Goal: Transaction & Acquisition: Purchase product/service

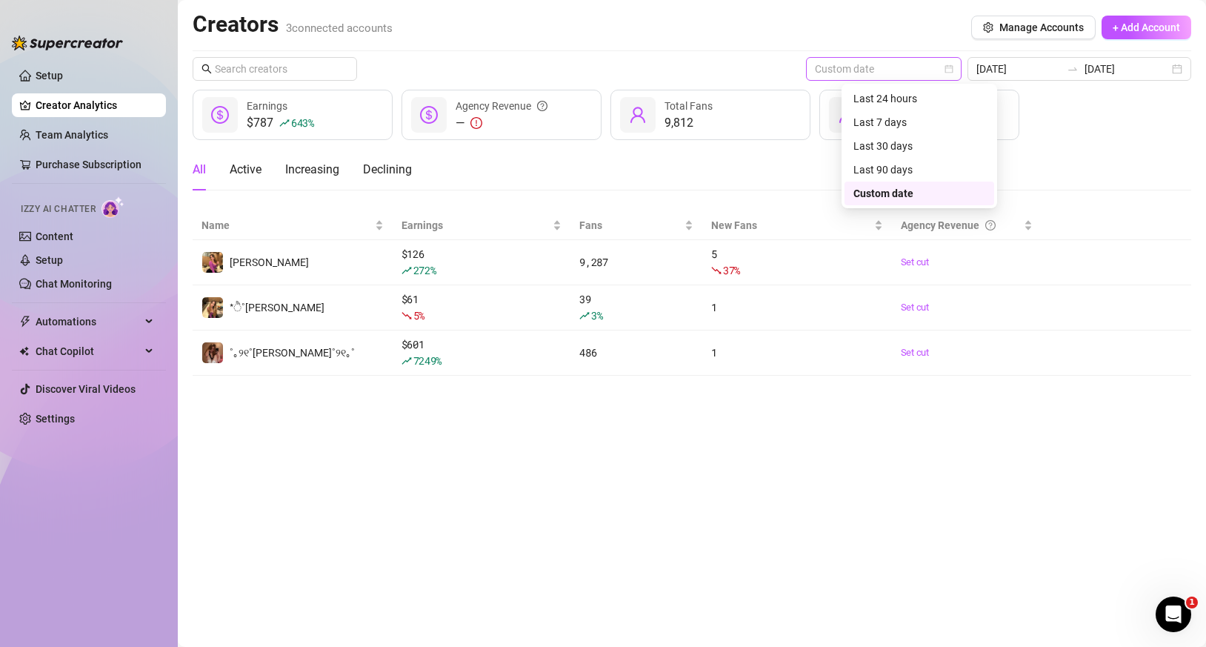
click at [912, 67] on span "Custom date" at bounding box center [884, 69] width 138 height 22
click at [896, 190] on div "Custom date" at bounding box center [920, 193] width 132 height 16
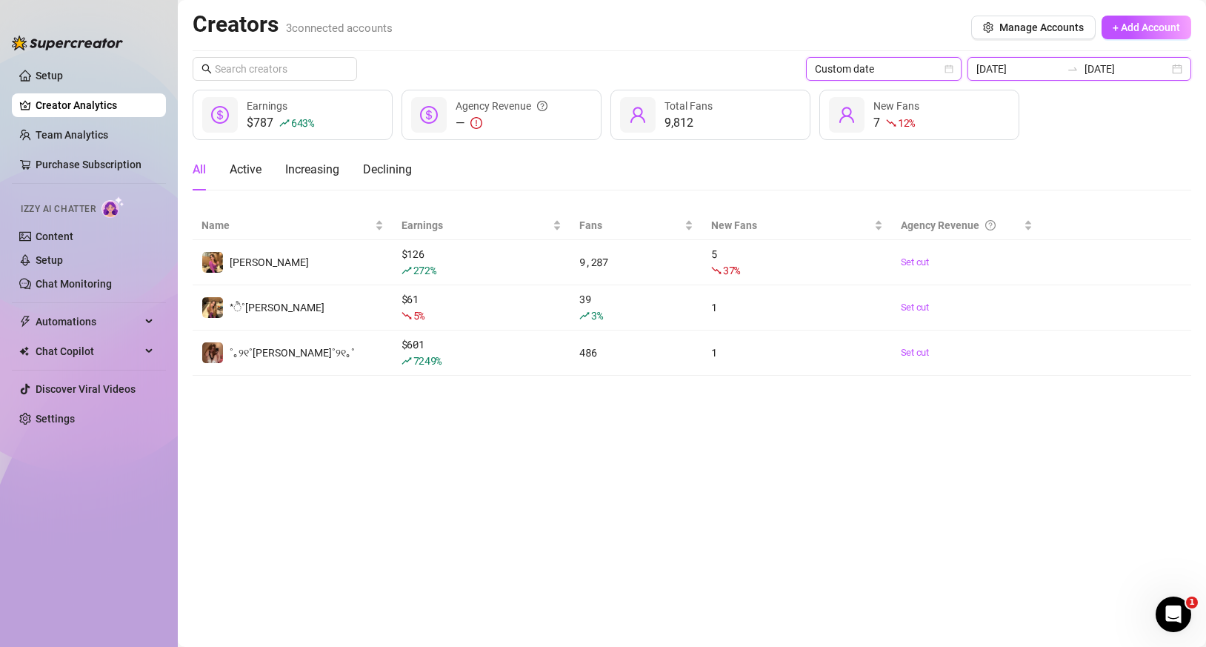
click at [1042, 74] on input "[DATE]" at bounding box center [1019, 69] width 84 height 16
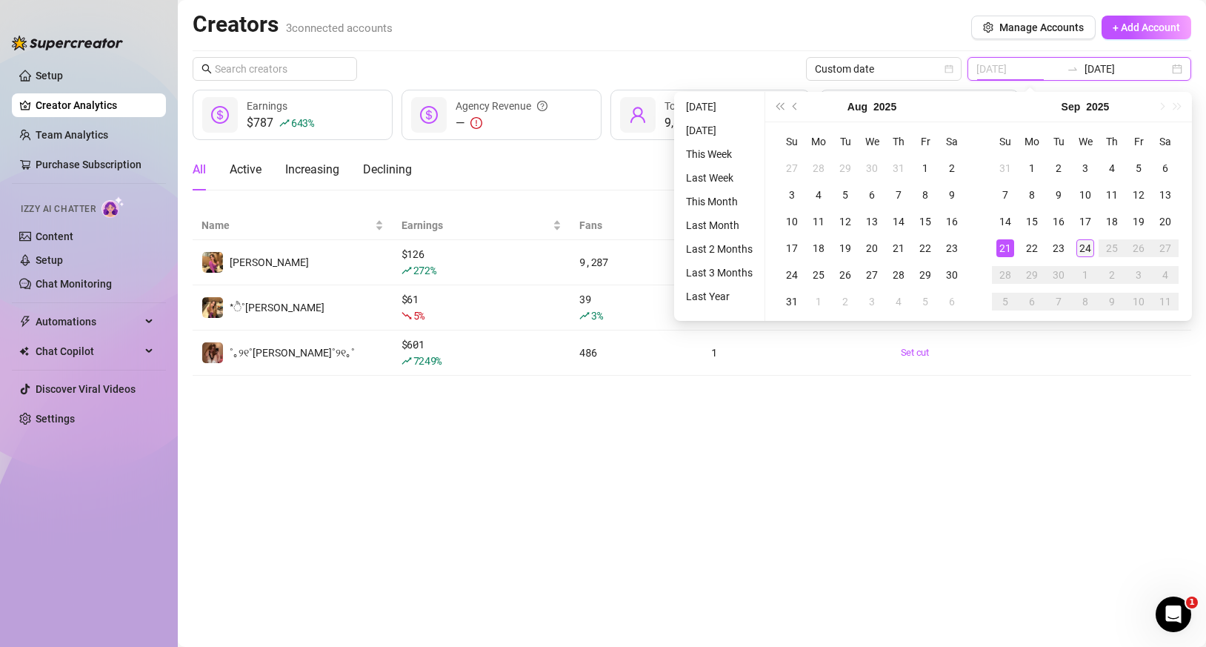
type input "[DATE]"
click at [1074, 245] on td "24" at bounding box center [1085, 248] width 27 height 27
type input "[DATE]"
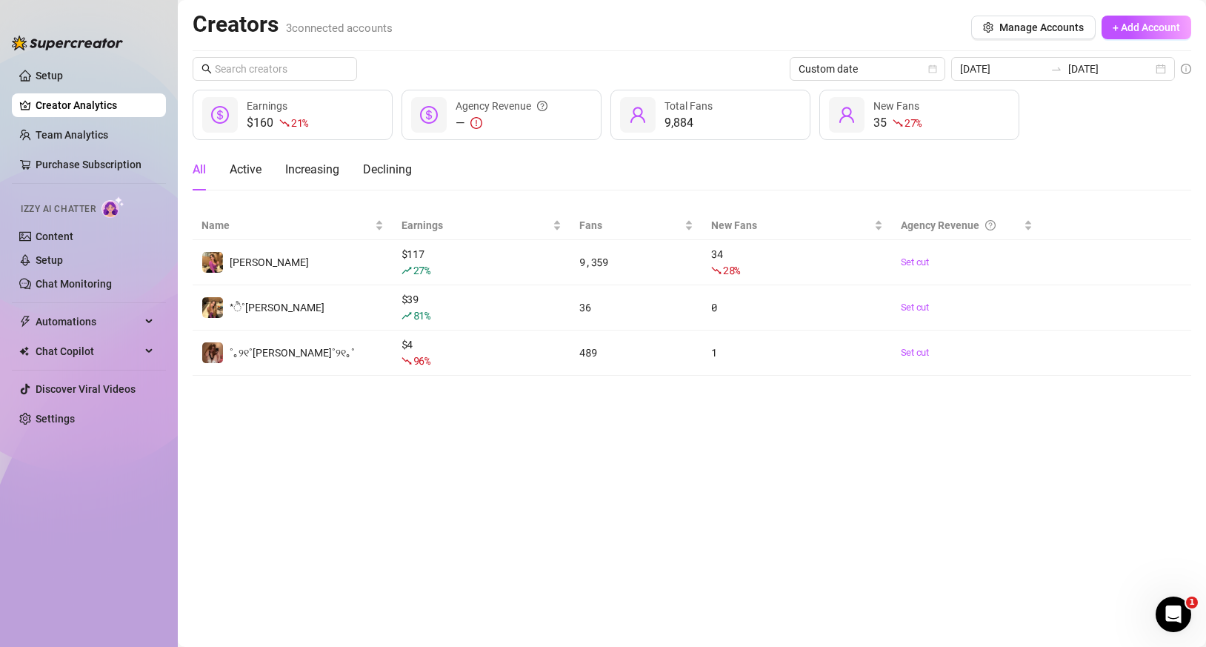
click at [951, 425] on main "Creators 3 connected accounts Manage Accounts + Add Account Custom date [DATE] …" at bounding box center [692, 323] width 1029 height 647
click at [84, 141] on link "Team Analytics" at bounding box center [72, 135] width 73 height 12
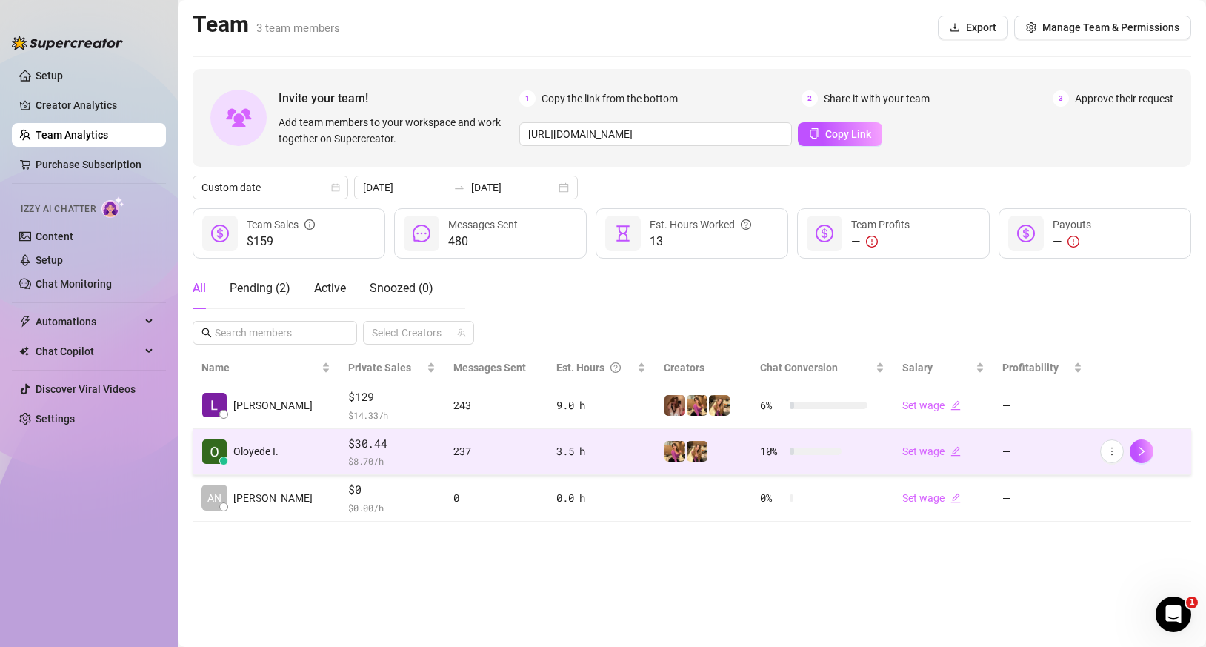
click at [489, 452] on div "237" at bounding box center [496, 451] width 85 height 16
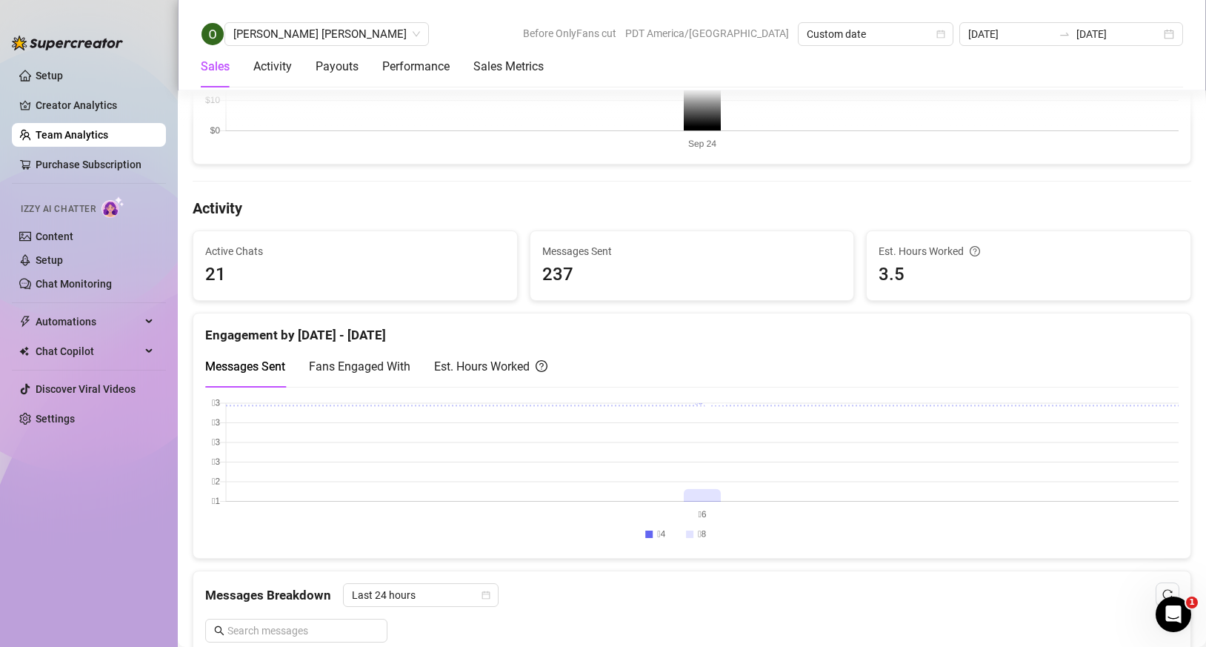
scroll to position [820, 0]
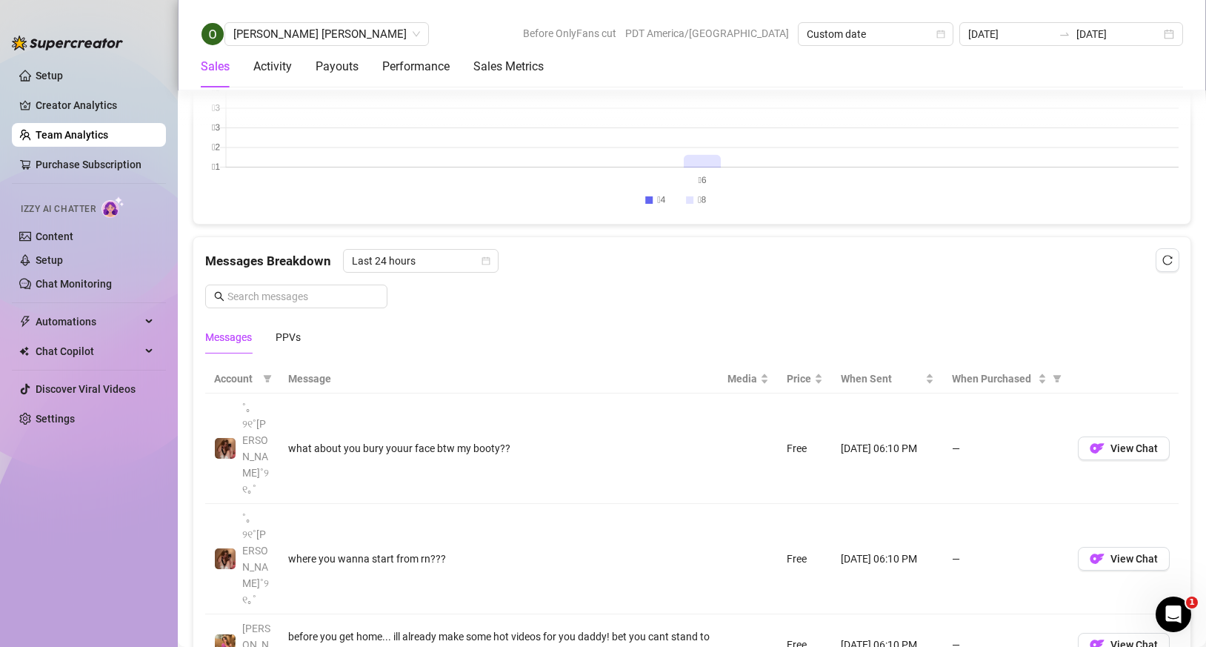
click at [302, 332] on div "Messages PPVs" at bounding box center [692, 337] width 974 height 34
click at [291, 336] on div "PPVs" at bounding box center [288, 337] width 25 height 16
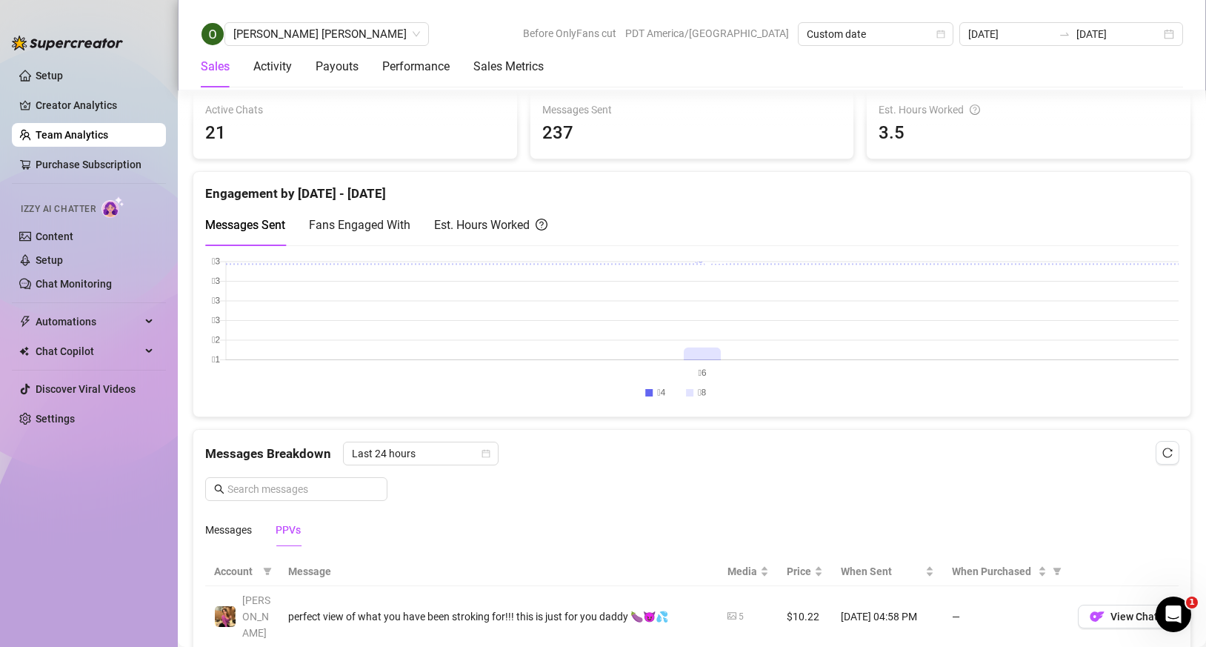
scroll to position [0, 0]
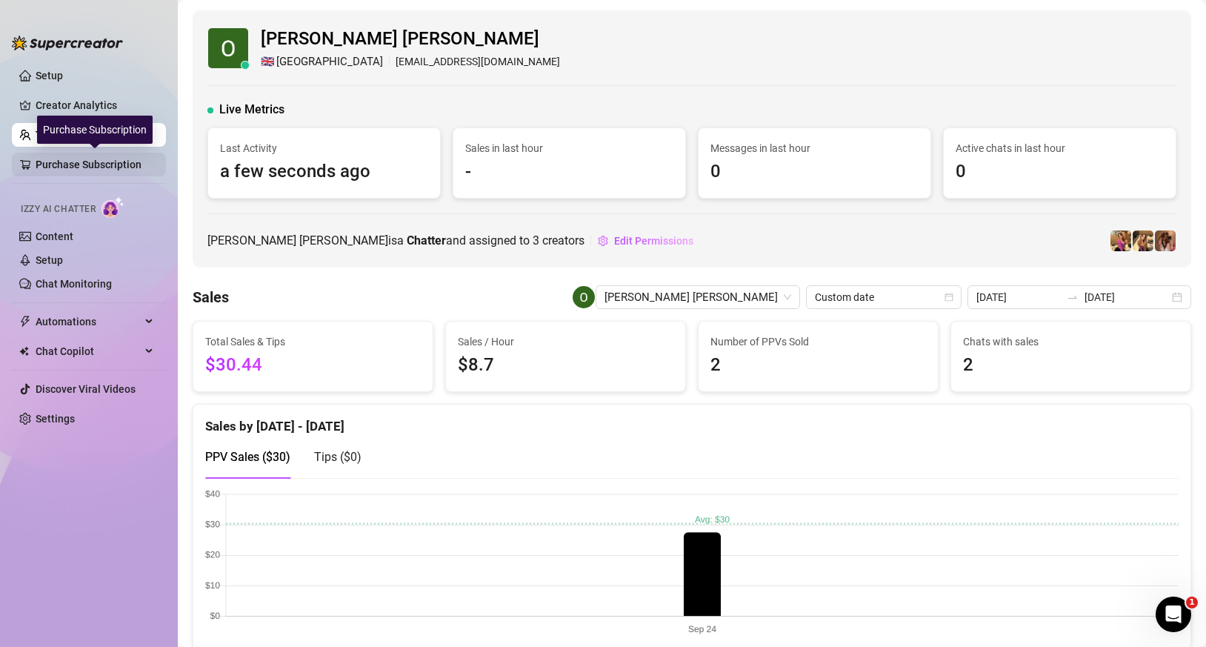
click at [36, 167] on link "Purchase Subscription" at bounding box center [95, 165] width 119 height 24
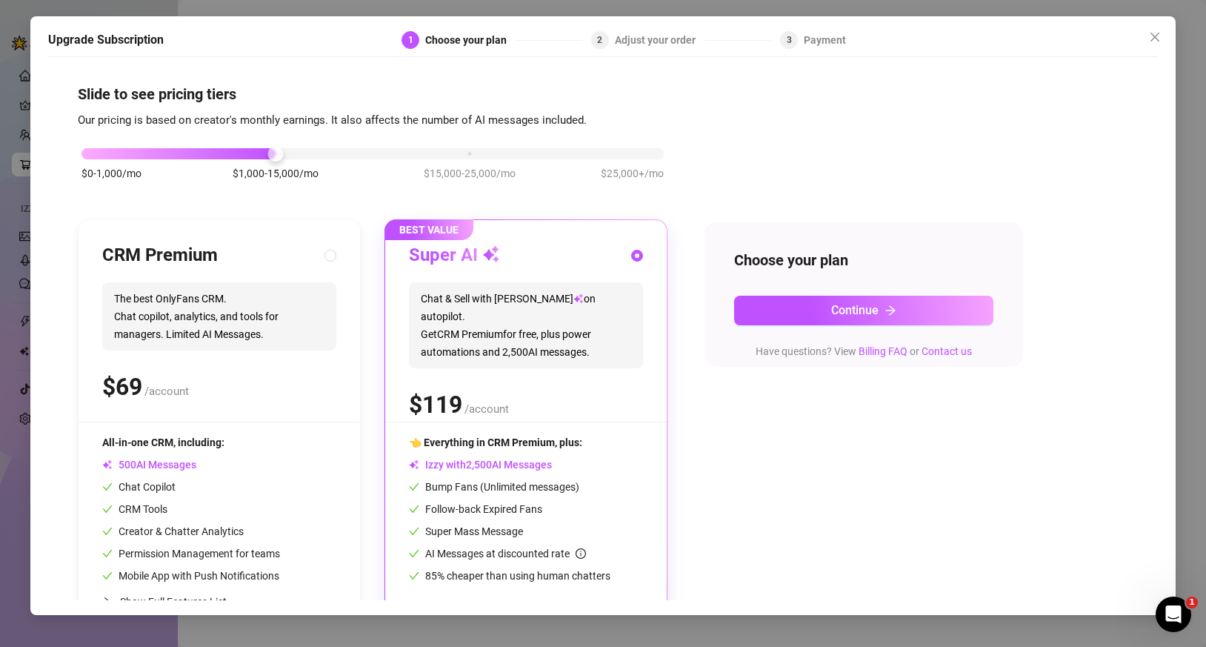
click at [25, 131] on div "Upgrade Subscription 1 Choose your plan 2 Adjust your order 3 Payment Slide to …" at bounding box center [603, 323] width 1206 height 647
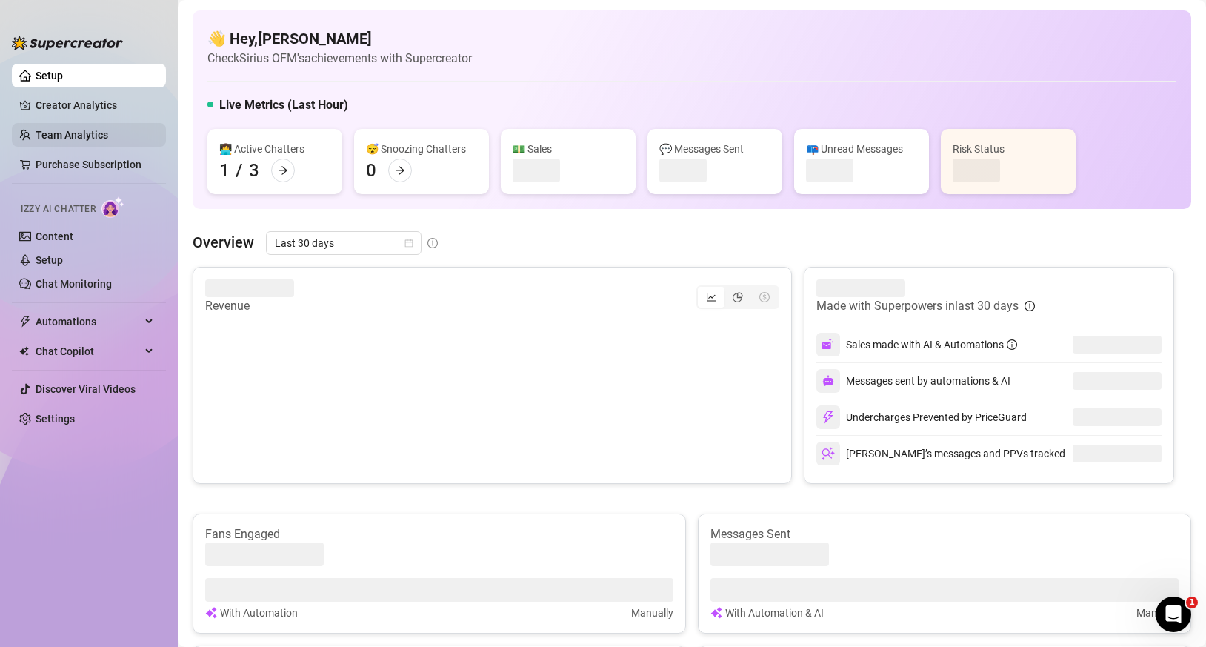
click at [37, 133] on link "Team Analytics" at bounding box center [72, 135] width 73 height 12
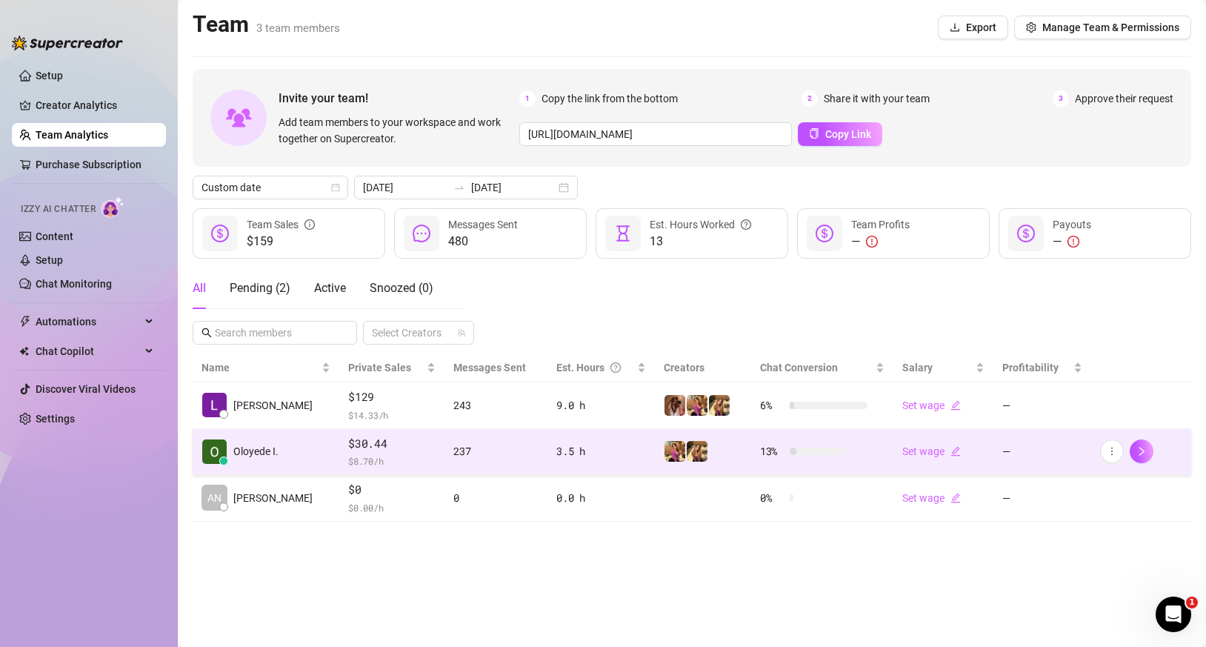
click at [300, 449] on td "Oloyede I." at bounding box center [266, 452] width 147 height 47
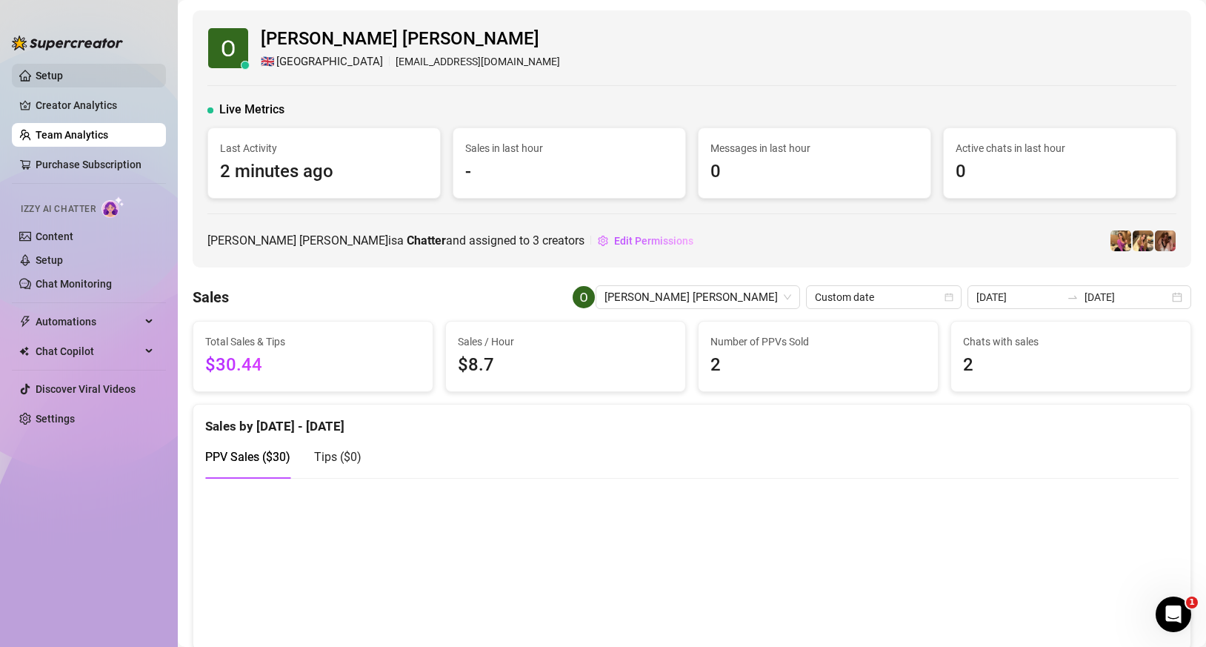
click at [56, 82] on link "Setup" at bounding box center [49, 76] width 27 height 12
